Goal: Task Accomplishment & Management: Manage account settings

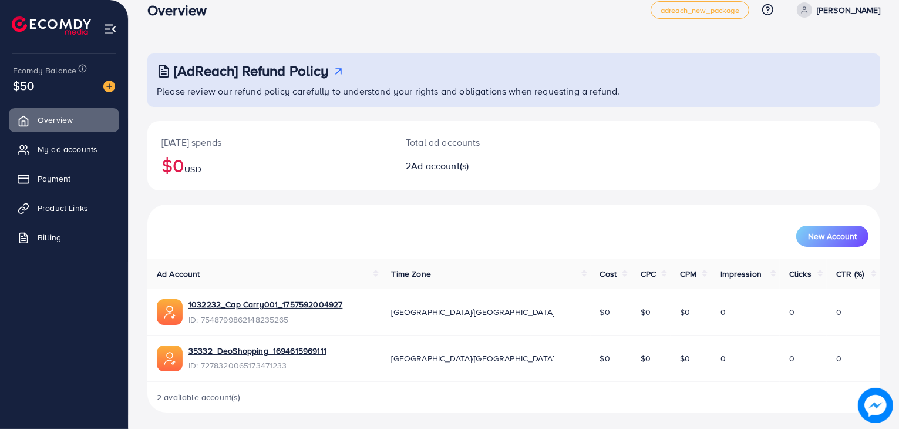
scroll to position [21, 0]
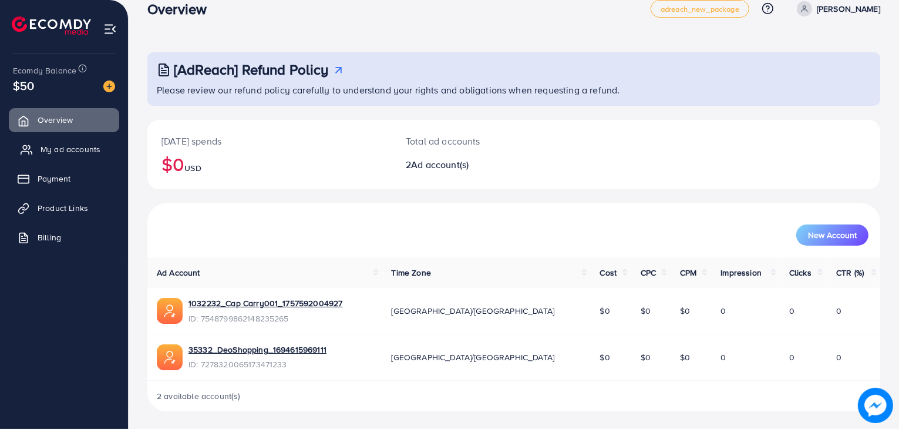
click at [80, 155] on span "My ad accounts" at bounding box center [71, 149] width 60 height 12
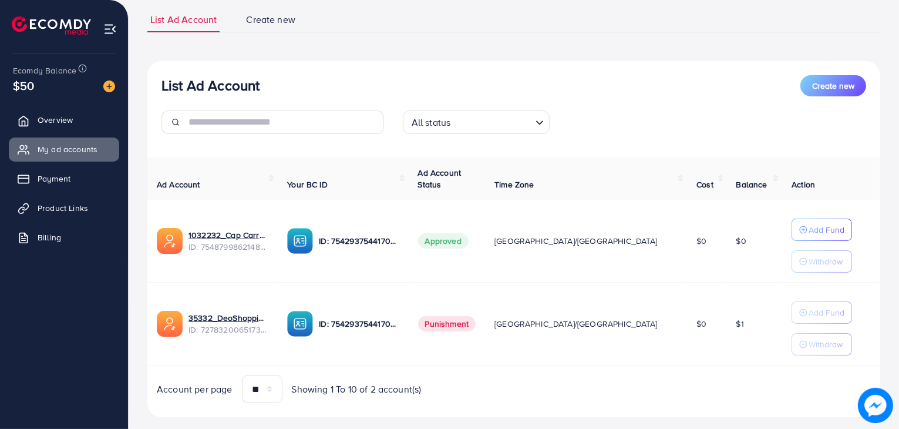
scroll to position [80, 0]
click at [268, 237] on link "1032232_Cap Carry001_1757592004927" at bounding box center [229, 235] width 80 height 12
click at [223, 77] on h3 "List Ad Account" at bounding box center [211, 85] width 98 height 17
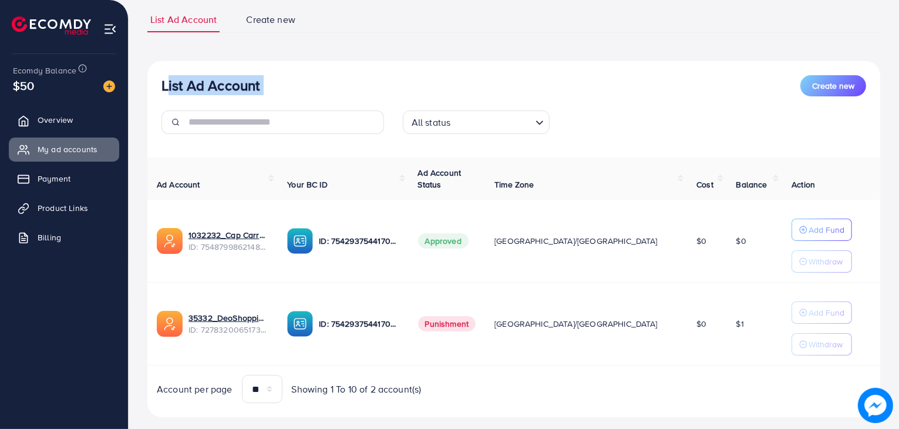
click at [223, 77] on h3 "List Ad Account" at bounding box center [211, 85] width 98 height 17
click at [237, 58] on div "List Ad Account Create new List Ad Account Create new All status Loading... Ad …" at bounding box center [513, 212] width 733 height 410
click at [233, 87] on h3 "List Ad Account" at bounding box center [211, 85] width 98 height 17
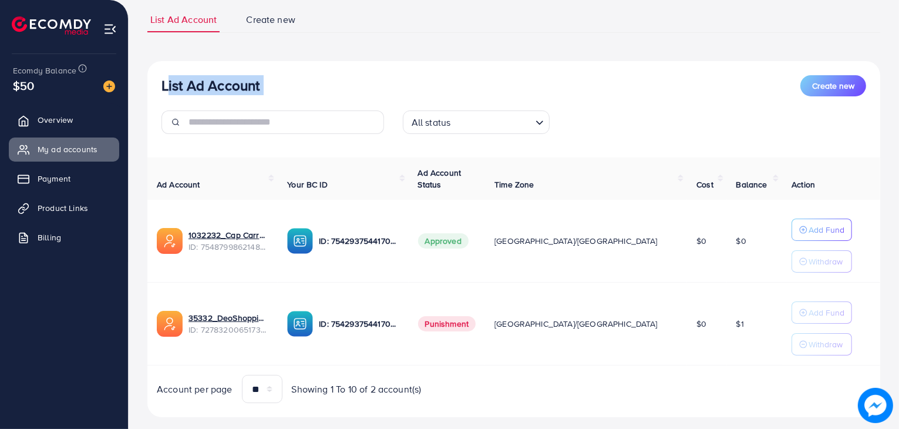
click at [233, 87] on h3 "List Ad Account" at bounding box center [211, 85] width 98 height 17
click at [204, 99] on div "List Ad Account Create new All status Loading..." at bounding box center [513, 109] width 733 height 68
click at [204, 82] on h3 "List Ad Account" at bounding box center [211, 85] width 98 height 17
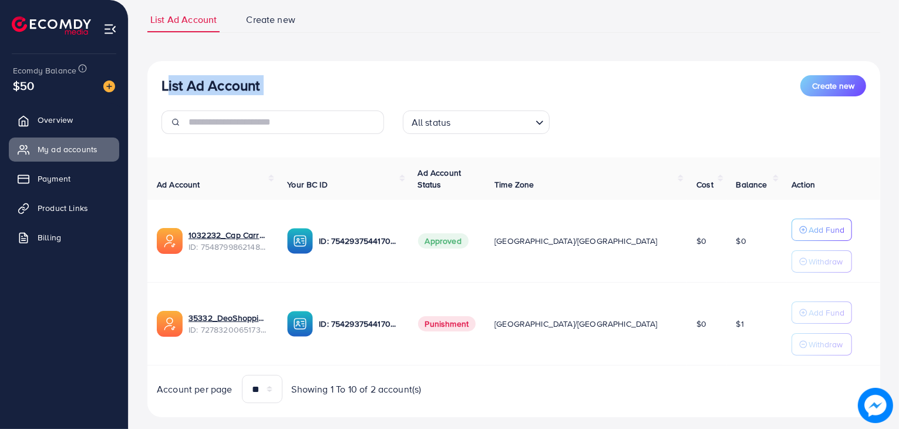
click at [204, 82] on h3 "List Ad Account" at bounding box center [211, 85] width 98 height 17
click at [171, 85] on h3 "List Ad Account" at bounding box center [211, 85] width 98 height 17
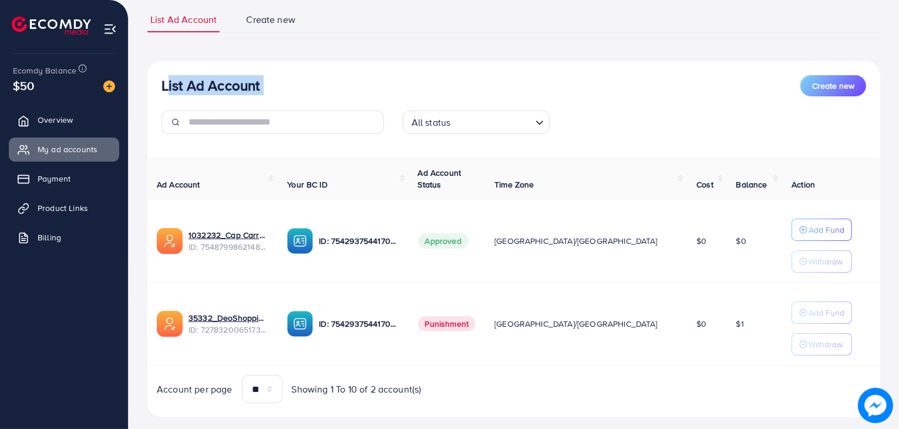
click at [171, 85] on h3 "List Ad Account" at bounding box center [211, 85] width 98 height 17
click at [162, 84] on h3 "List Ad Account" at bounding box center [211, 85] width 98 height 17
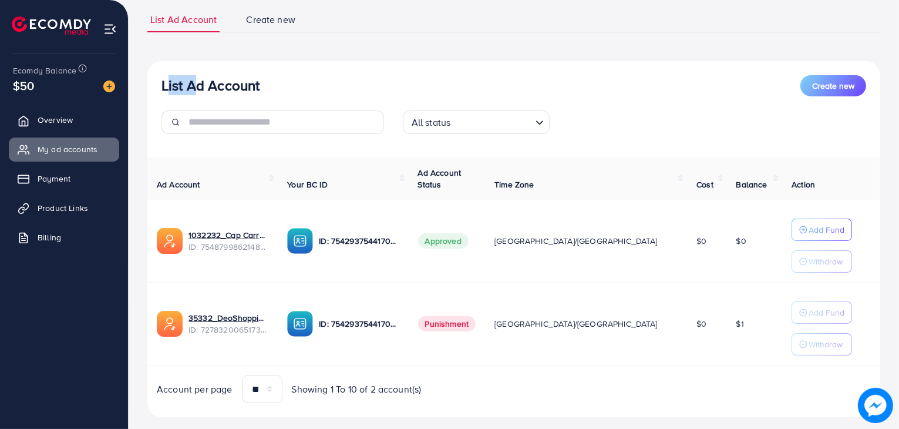
click at [162, 84] on h3 "List Ad Account" at bounding box center [211, 85] width 98 height 17
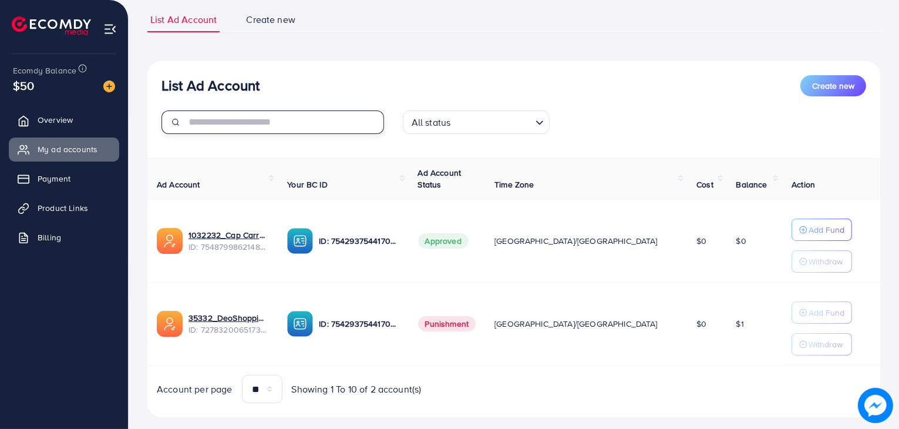
click at [196, 125] on input "text" at bounding box center [287, 121] width 196 height 23
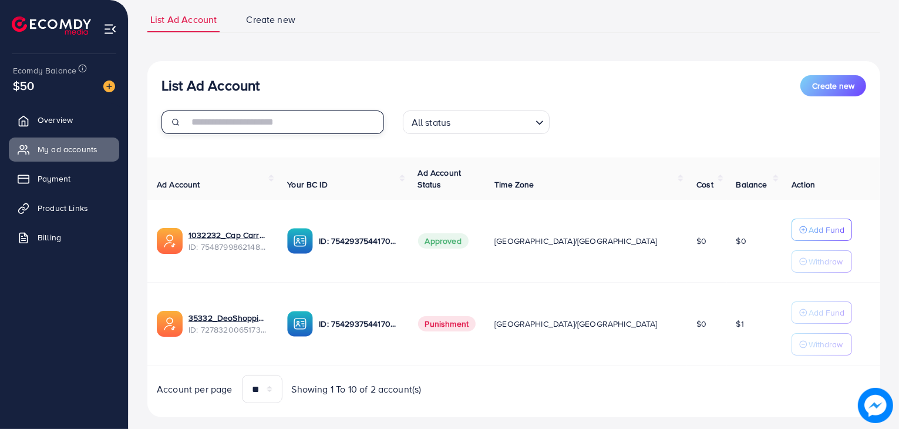
click at [196, 125] on input "text" at bounding box center [287, 121] width 196 height 23
click at [203, 152] on div "List Ad Account Create new All status Loading... Ad Account Your BC ID Ad Accou…" at bounding box center [513, 239] width 733 height 357
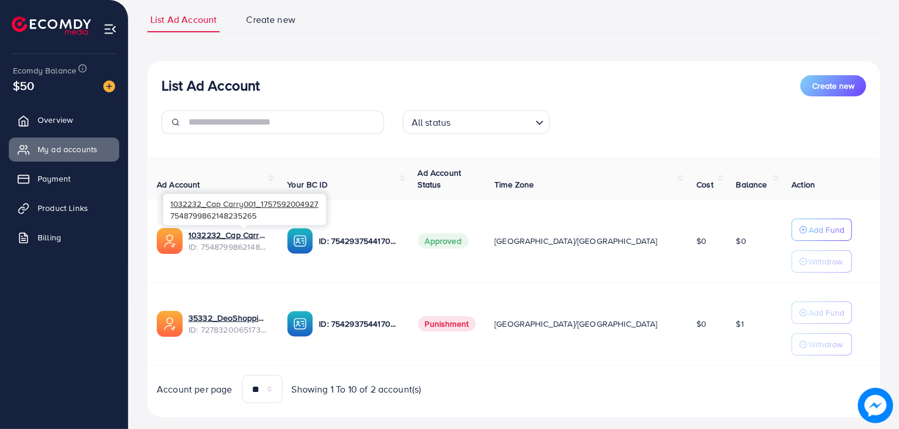
click at [204, 245] on span "ID: 7548799862148235265" at bounding box center [229, 247] width 80 height 12
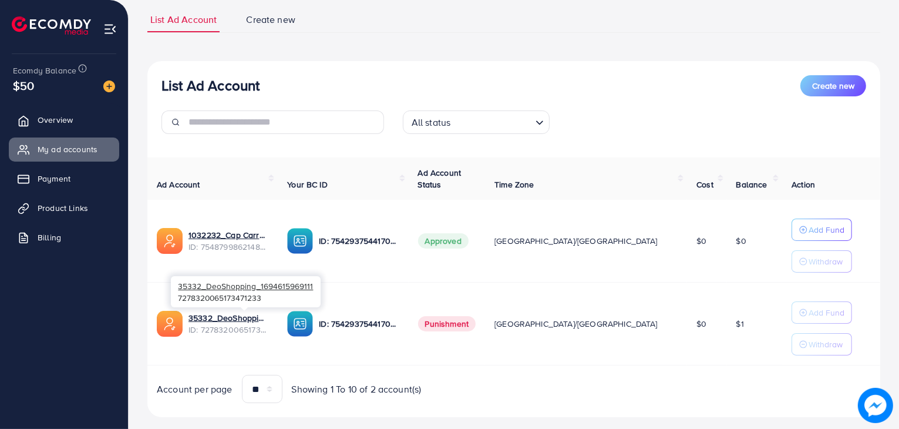
click at [200, 325] on span "ID: 7278320065173471233" at bounding box center [229, 330] width 80 height 12
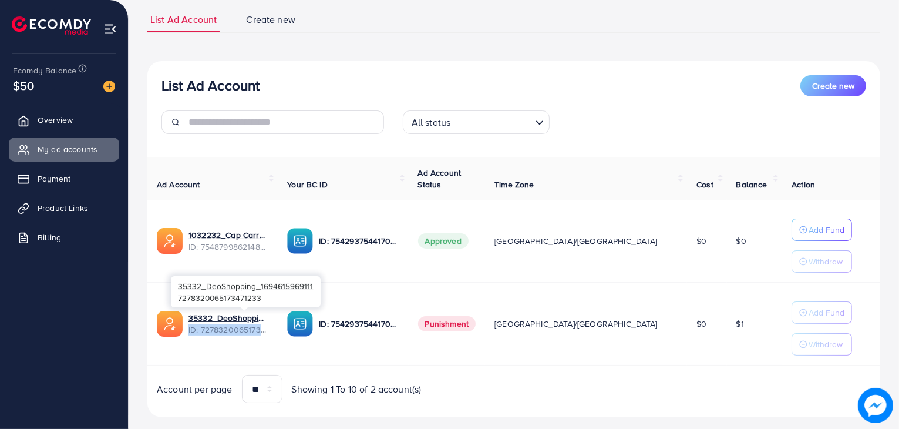
drag, startPoint x: 189, startPoint y: 327, endPoint x: 291, endPoint y: 327, distance: 102.8
click at [268, 327] on span "ID: 7278320065173471233" at bounding box center [229, 330] width 80 height 12
click at [278, 180] on th "Ad Account" at bounding box center [212, 178] width 130 height 43
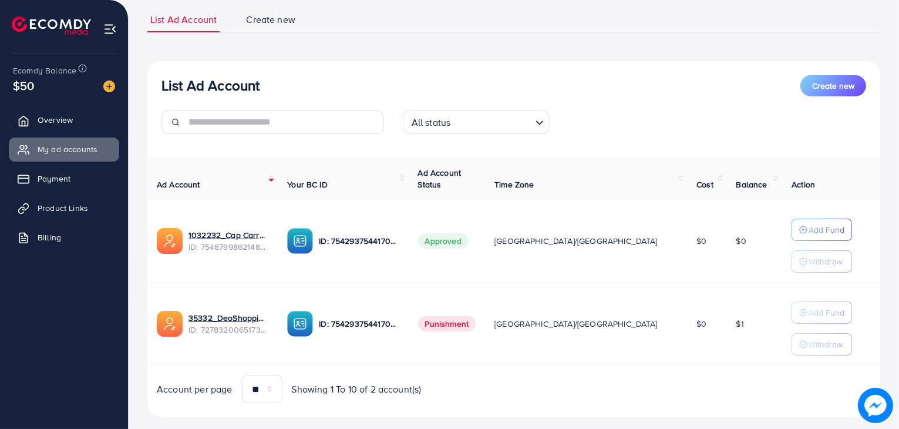
click at [278, 176] on th "Ad Account" at bounding box center [212, 178] width 130 height 43
click at [278, 180] on th "Ad Account" at bounding box center [212, 178] width 130 height 43
click at [193, 248] on span "ID: 7548799862148235265" at bounding box center [229, 247] width 80 height 12
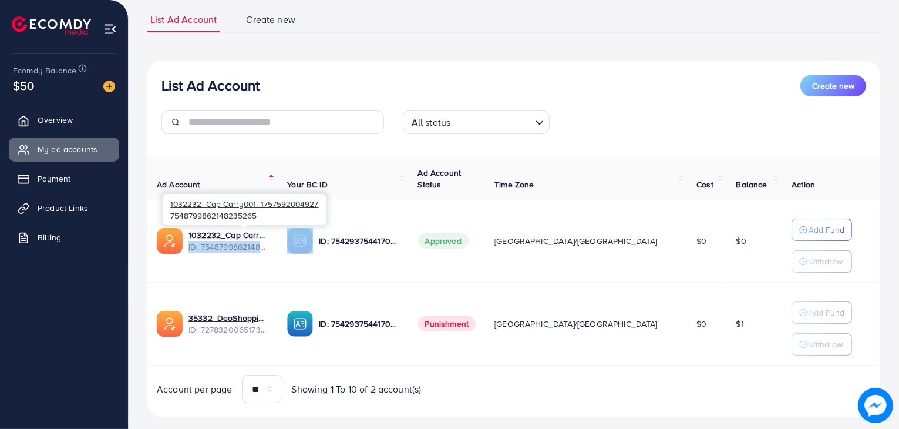
click at [193, 248] on span "ID: 7548799862148235265" at bounding box center [229, 247] width 80 height 12
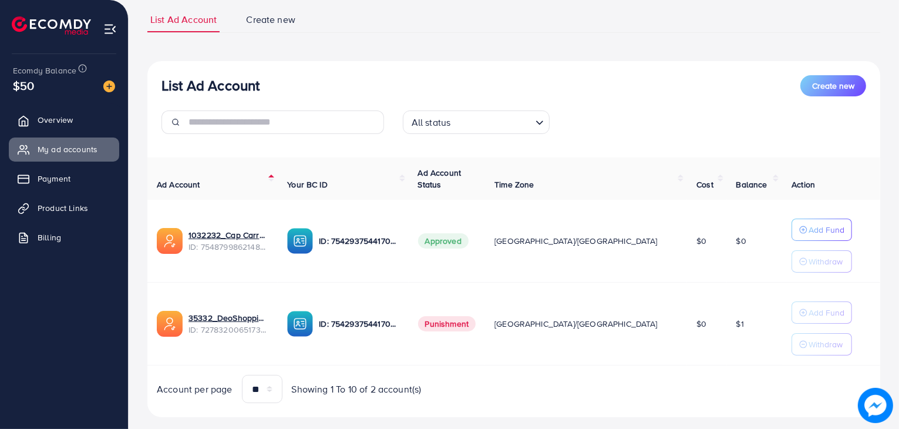
click at [208, 327] on span "ID: 7278320065173471233" at bounding box center [229, 330] width 80 height 12
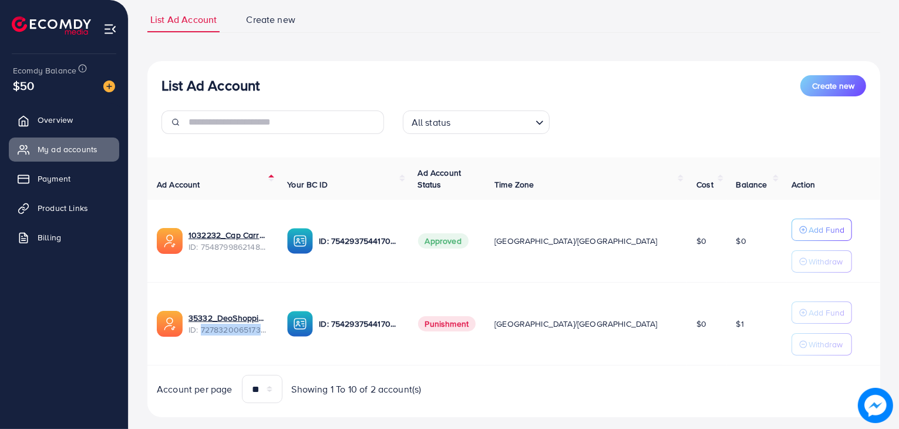
click at [208, 327] on span "ID: 7278320065173471233" at bounding box center [229, 330] width 80 height 12
click at [213, 339] on td "35332_DeoShopping_1694615969111 ID: 7278320065173471233" at bounding box center [212, 324] width 130 height 83
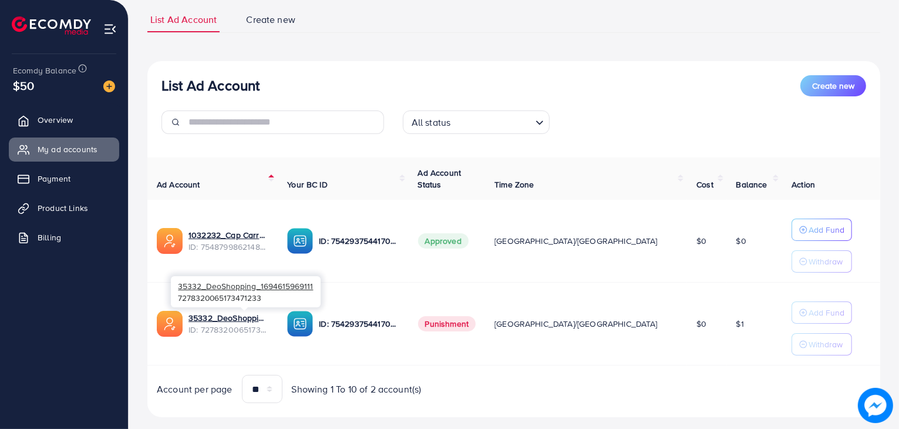
click at [213, 330] on span "ID: 7278320065173471233" at bounding box center [229, 330] width 80 height 12
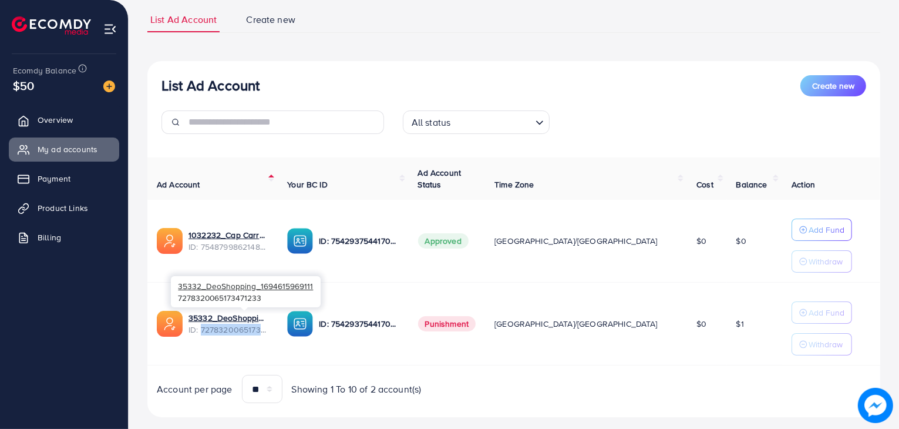
click at [213, 330] on span "ID: 7278320065173471233" at bounding box center [229, 330] width 80 height 12
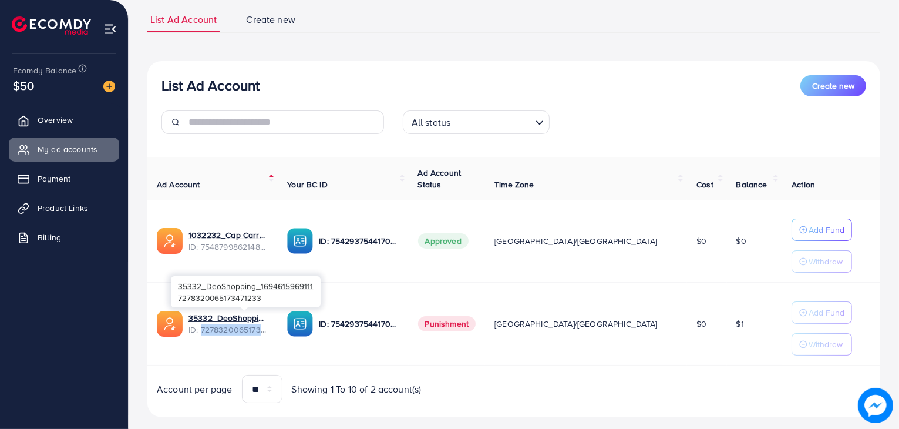
click at [213, 330] on span "ID: 7278320065173471233" at bounding box center [229, 330] width 80 height 12
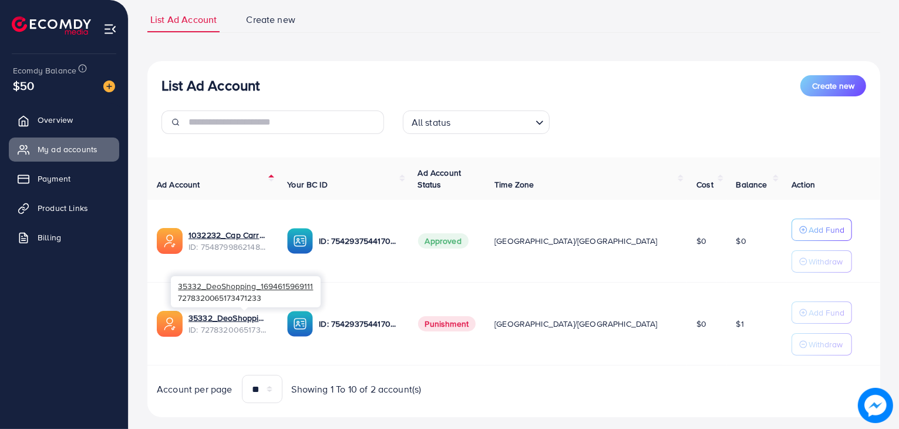
click at [213, 327] on span "ID: 7278320065173471233" at bounding box center [229, 330] width 80 height 12
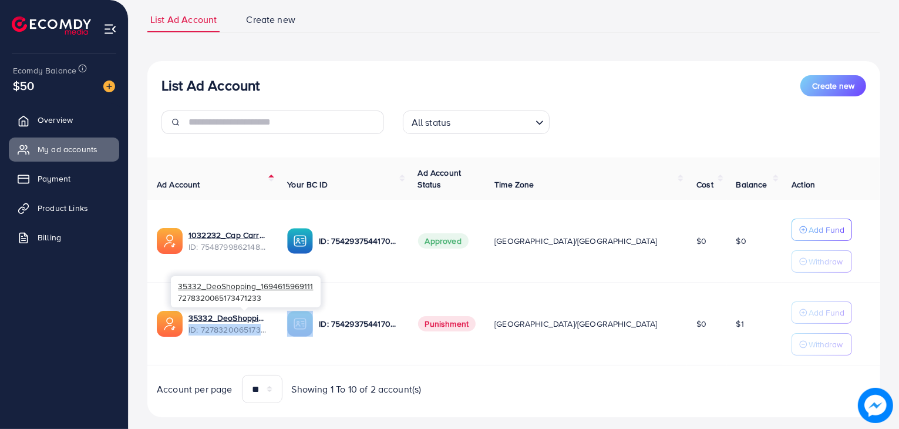
click at [213, 327] on span "ID: 7278320065173471233" at bounding box center [229, 330] width 80 height 12
drag, startPoint x: 188, startPoint y: 327, endPoint x: 297, endPoint y: 331, distance: 109.3
click at [268, 331] on span "ID: 7278320065173471233" at bounding box center [229, 330] width 80 height 12
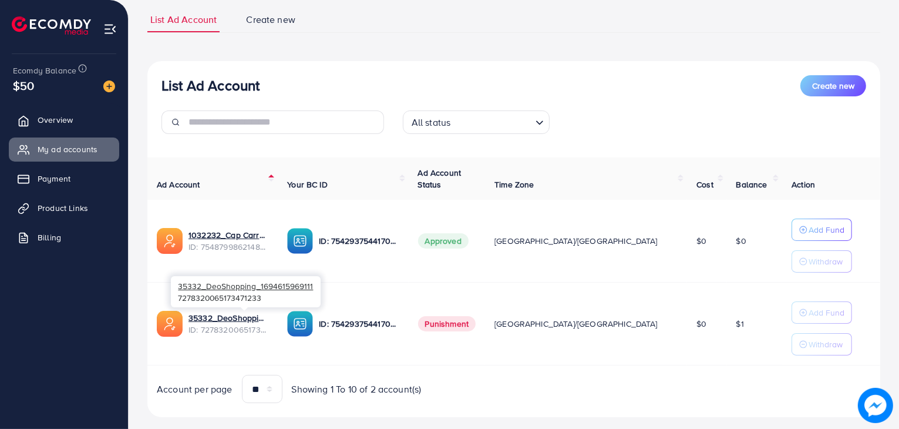
click at [268, 331] on span "ID: 7278320065173471233" at bounding box center [229, 330] width 80 height 12
click at [268, 327] on span "ID: 7278320065173471233" at bounding box center [229, 330] width 80 height 12
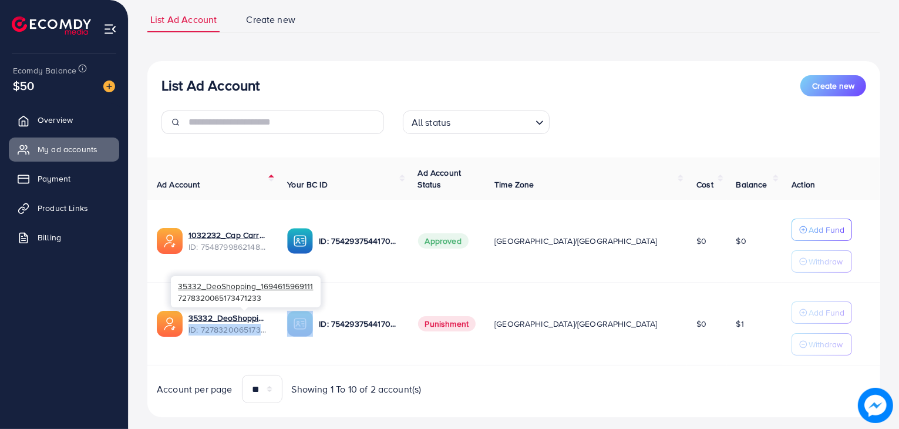
click at [268, 327] on span "ID: 7278320065173471233" at bounding box center [229, 330] width 80 height 12
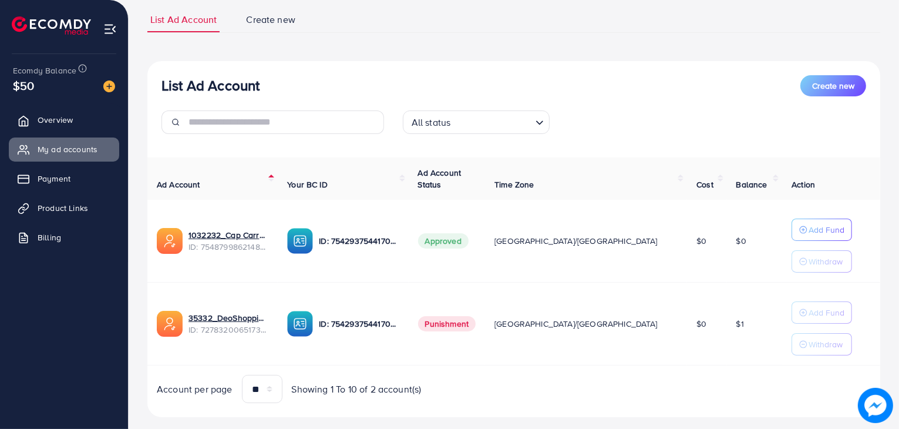
click at [220, 388] on span "Account per page" at bounding box center [195, 389] width 76 height 14
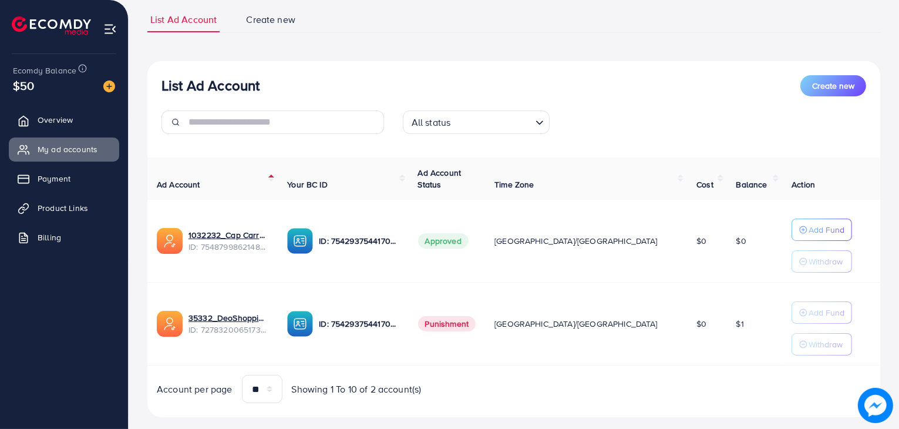
click at [313, 388] on span "Showing 1 To 10 of 2 account(s)" at bounding box center [357, 389] width 130 height 14
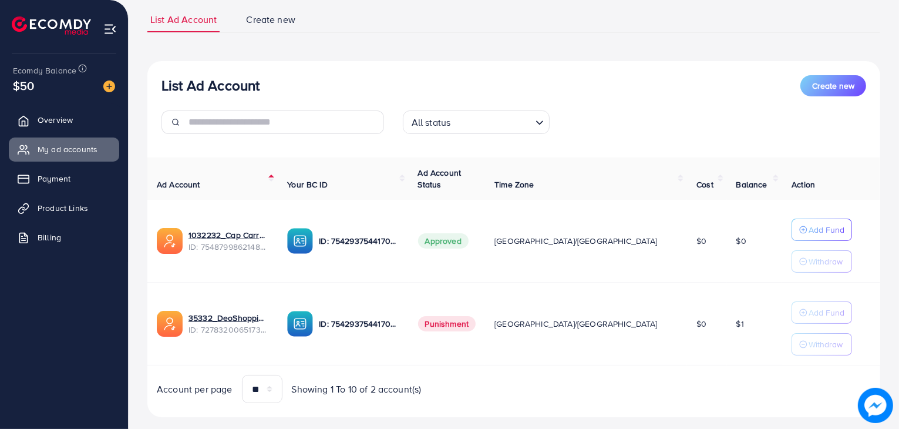
click at [355, 387] on span "Showing 1 To 10 of 2 account(s)" at bounding box center [357, 389] width 130 height 14
drag, startPoint x: 298, startPoint y: 387, endPoint x: 417, endPoint y: 393, distance: 119.4
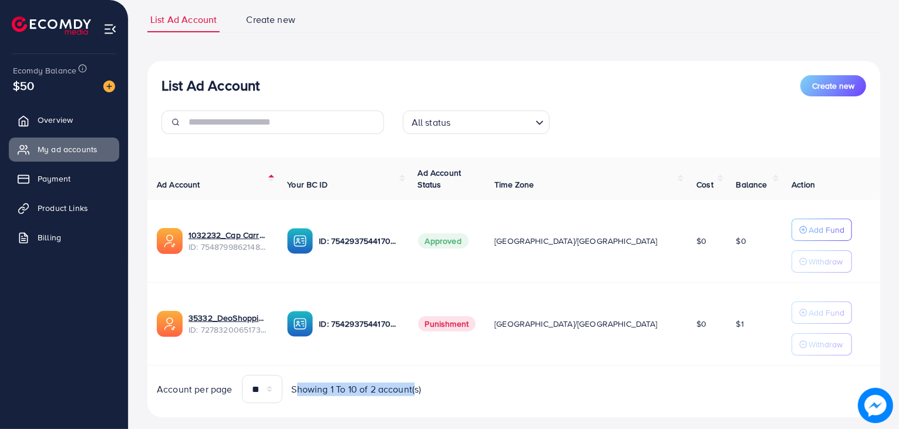
click at [417, 393] on span "Showing 1 To 10 of 2 account(s)" at bounding box center [357, 389] width 130 height 14
click at [369, 389] on span "Showing 1 To 10 of 2 account(s)" at bounding box center [357, 389] width 130 height 14
click at [211, 385] on span "Account per page" at bounding box center [195, 389] width 76 height 14
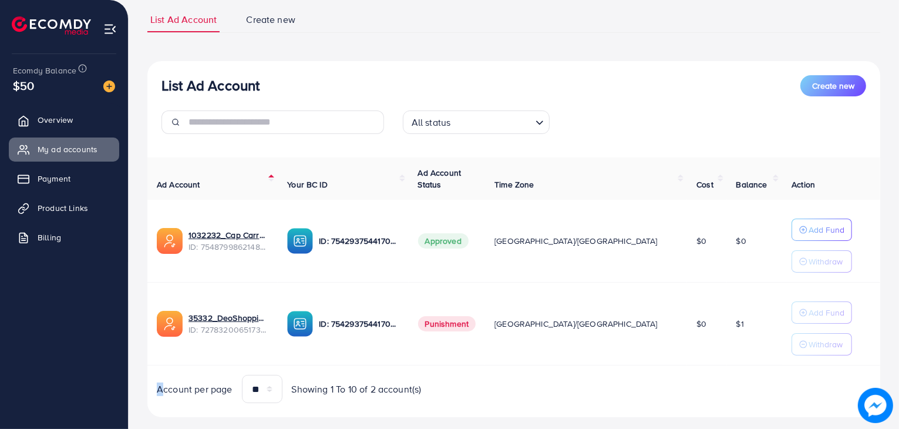
click at [211, 385] on span "Account per page" at bounding box center [195, 389] width 76 height 14
click at [206, 387] on span "Account per page" at bounding box center [195, 389] width 76 height 14
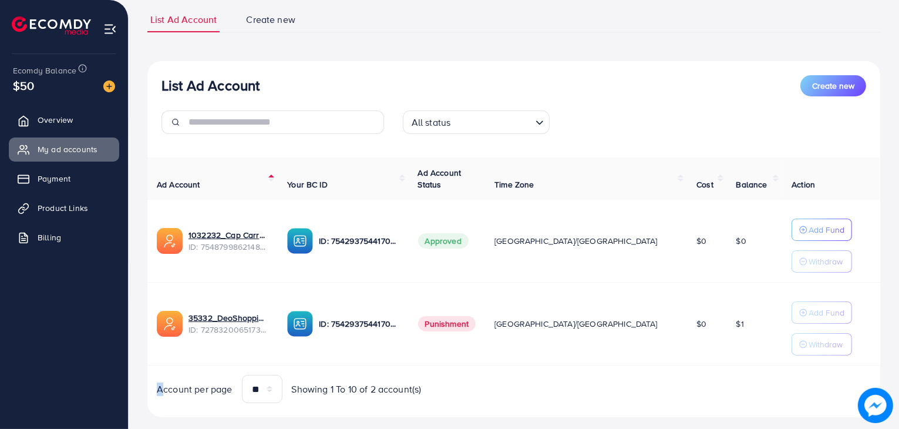
click at [206, 387] on span "Account per page" at bounding box center [195, 389] width 76 height 14
click at [344, 386] on span "Showing 1 To 10 of 2 account(s)" at bounding box center [357, 389] width 130 height 14
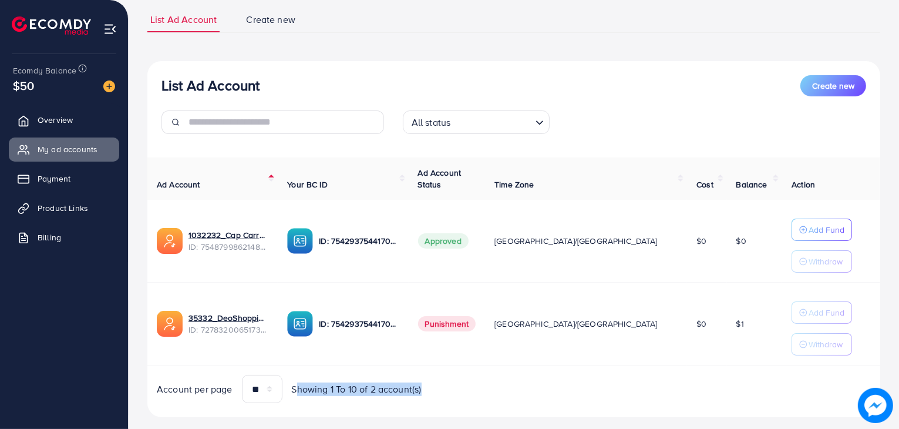
click at [344, 386] on span "Showing 1 To 10 of 2 account(s)" at bounding box center [357, 389] width 130 height 14
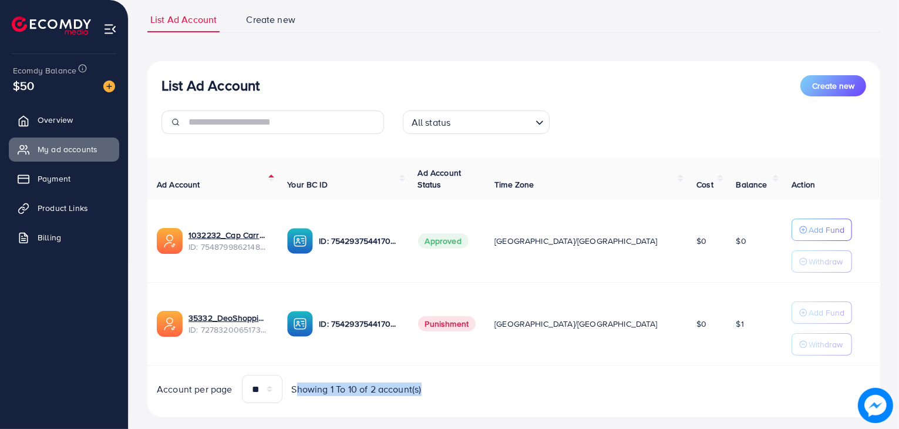
click at [344, 386] on span "Showing 1 To 10 of 2 account(s)" at bounding box center [357, 389] width 130 height 14
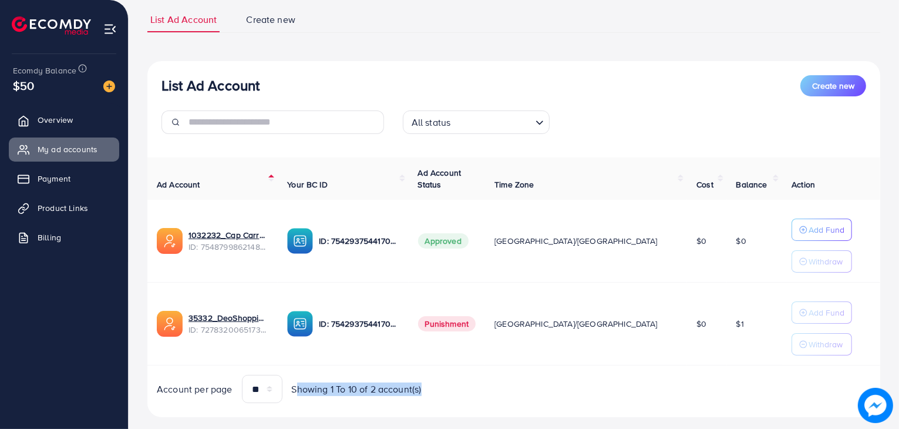
click at [344, 386] on span "Showing 1 To 10 of 2 account(s)" at bounding box center [357, 389] width 130 height 14
click at [344, 387] on span "Showing 1 To 10 of 2 account(s)" at bounding box center [357, 389] width 130 height 14
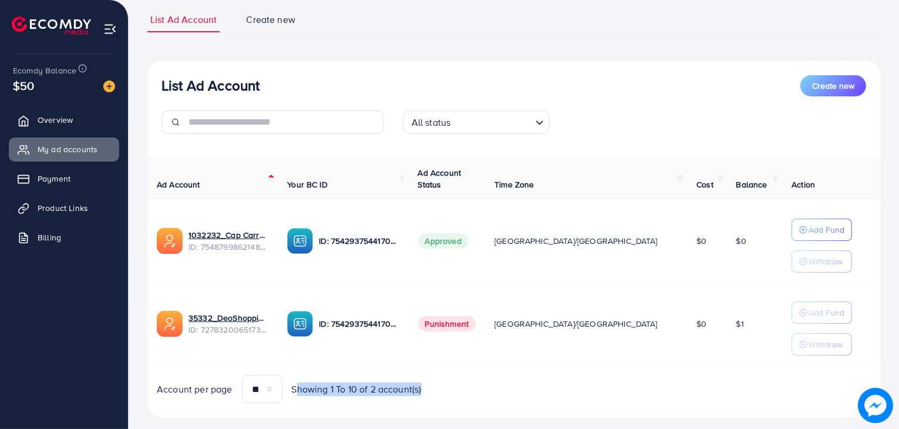
click at [344, 387] on span "Showing 1 To 10 of 2 account(s)" at bounding box center [357, 389] width 130 height 14
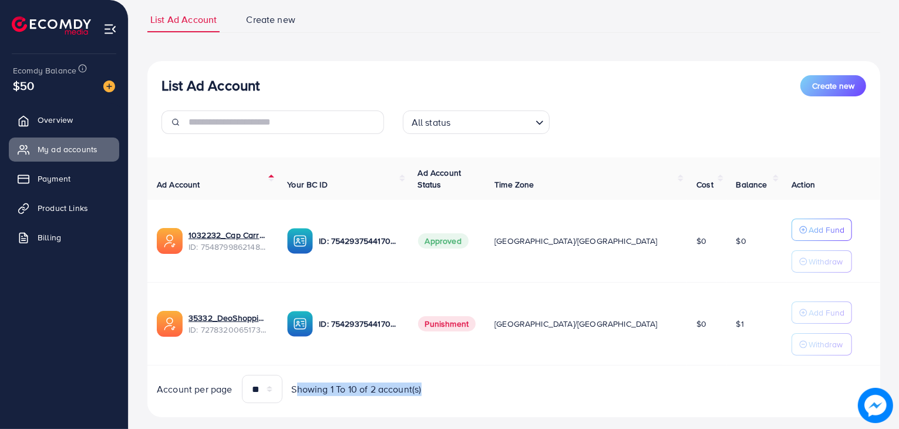
click at [344, 387] on span "Showing 1 To 10 of 2 account(s)" at bounding box center [357, 389] width 130 height 14
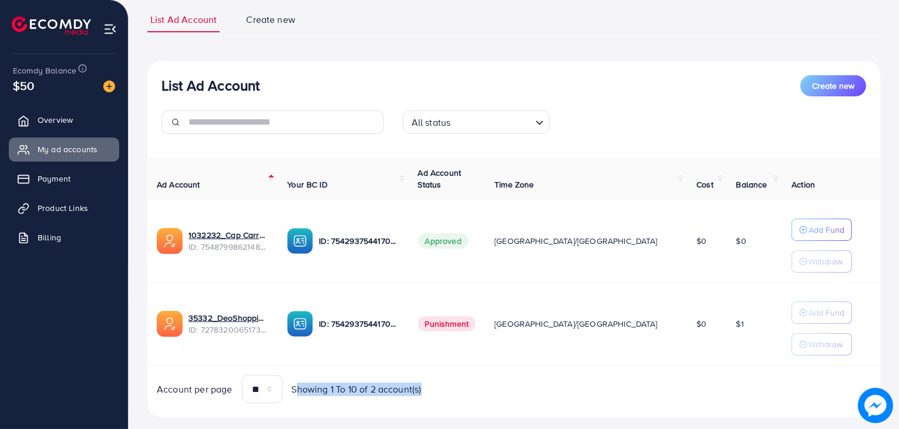
click at [344, 387] on span "Showing 1 To 10 of 2 account(s)" at bounding box center [357, 389] width 130 height 14
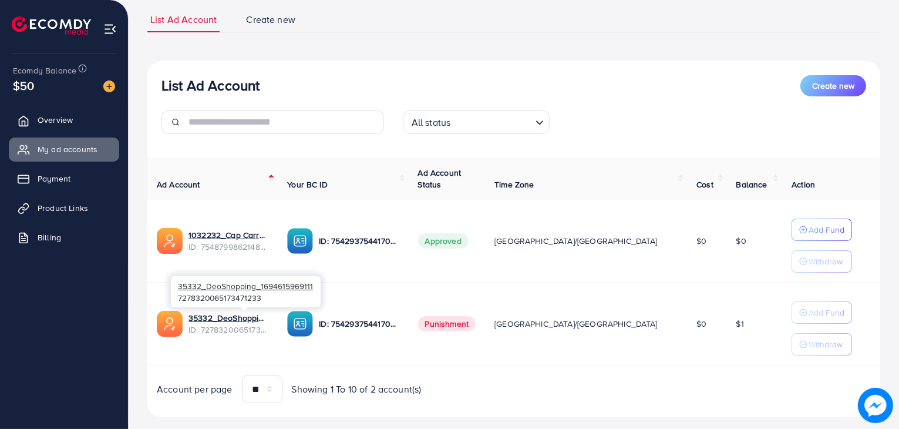
click at [268, 328] on span "ID: 7278320065173471233" at bounding box center [229, 330] width 80 height 12
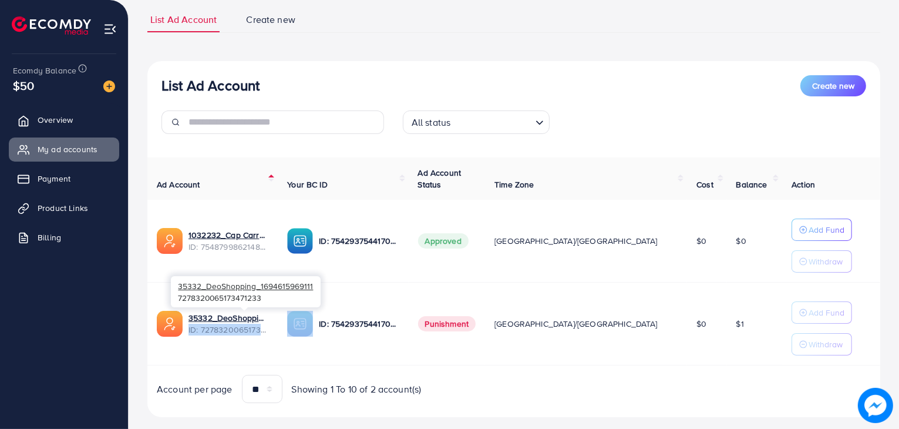
click at [268, 328] on span "ID: 7278320065173471233" at bounding box center [229, 330] width 80 height 12
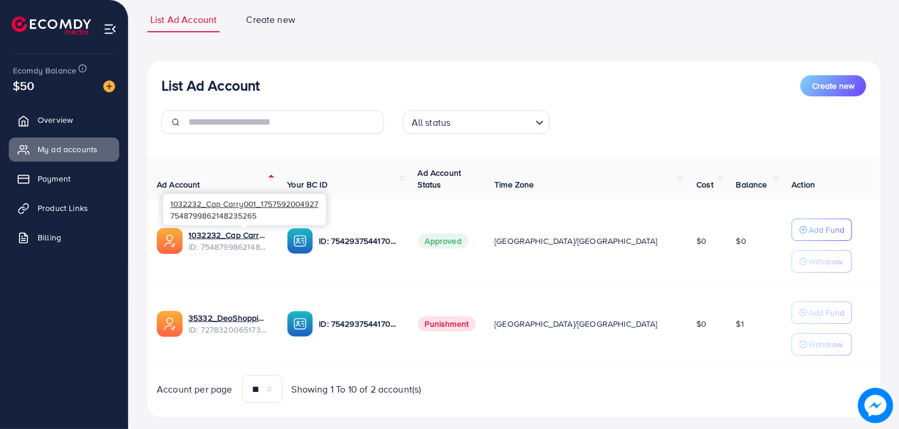
click at [253, 247] on span "ID: 7548799862148235265" at bounding box center [229, 247] width 80 height 12
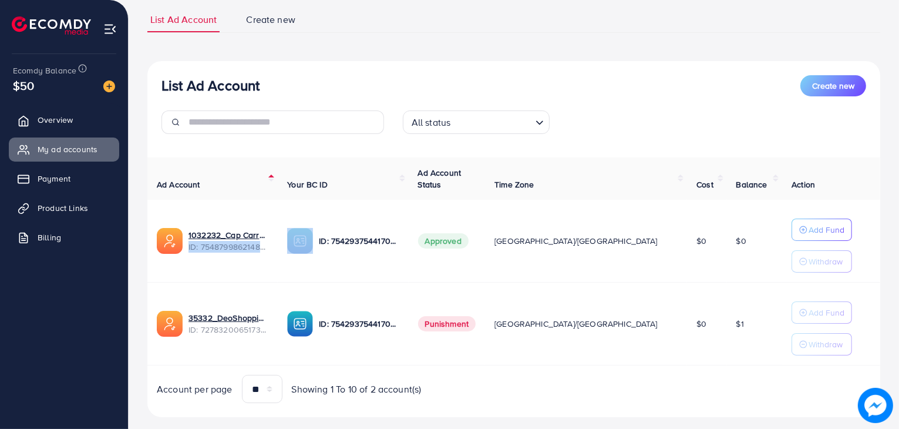
click at [355, 203] on td "ID: 7542937544170848257" at bounding box center [343, 241] width 130 height 83
